Goal: Check status: Check status

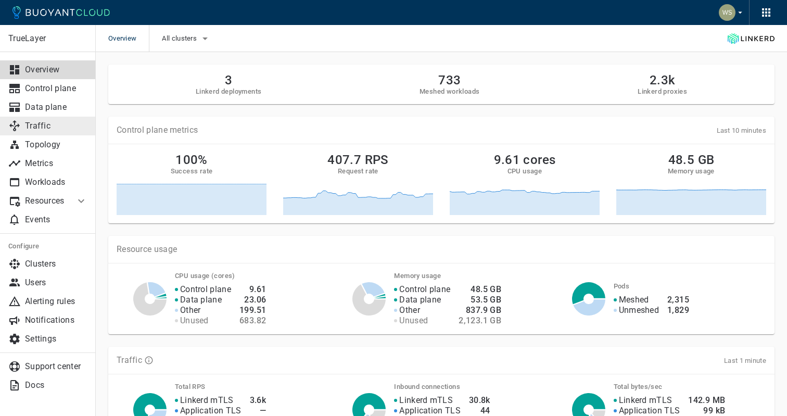
click at [60, 127] on p "Traffic" at bounding box center [56, 126] width 62 height 10
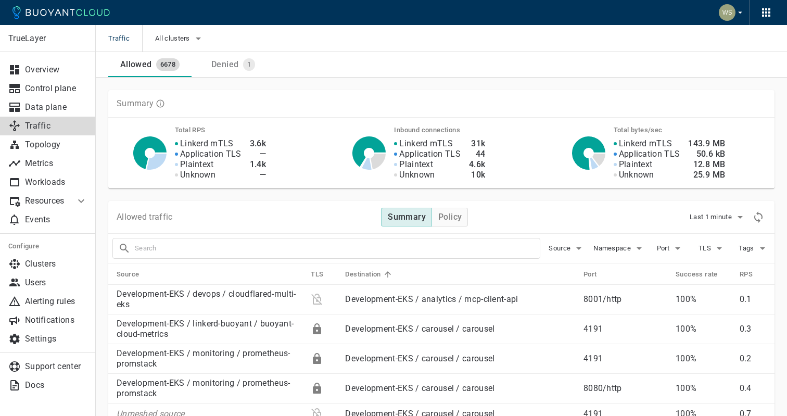
click at [305, 245] on input "text" at bounding box center [337, 248] width 405 height 15
type input "map-views-graphql"
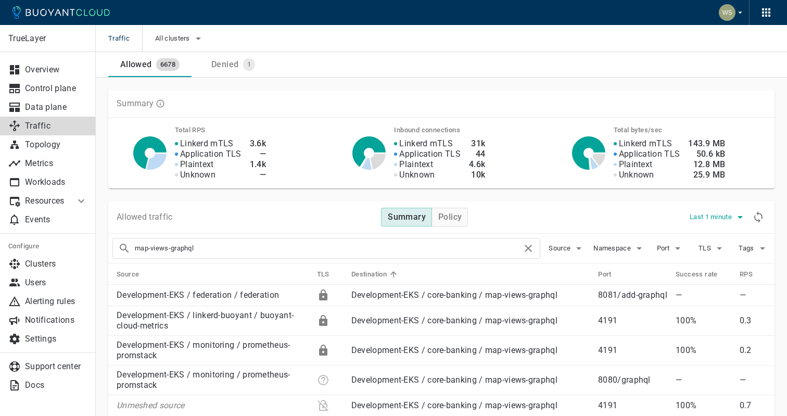
click at [717, 213] on span "Last 1 minute" at bounding box center [711, 217] width 44 height 8
click at [590, 218] on div at bounding box center [393, 208] width 787 height 416
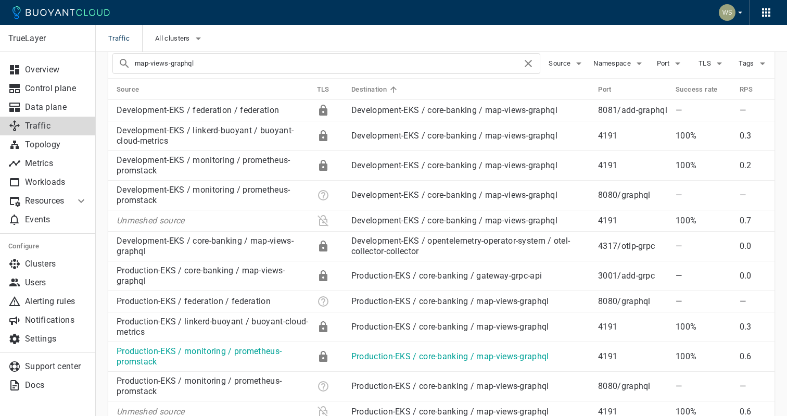
scroll to position [196, 0]
